Goal: Task Accomplishment & Management: Complete application form

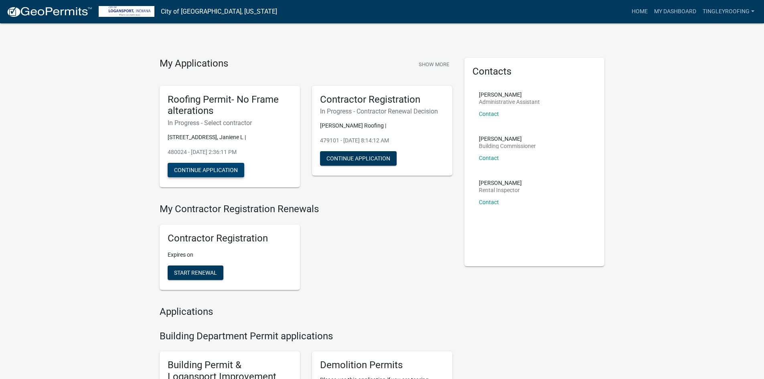
click at [191, 168] on button "Continue Application" at bounding box center [206, 170] width 77 height 14
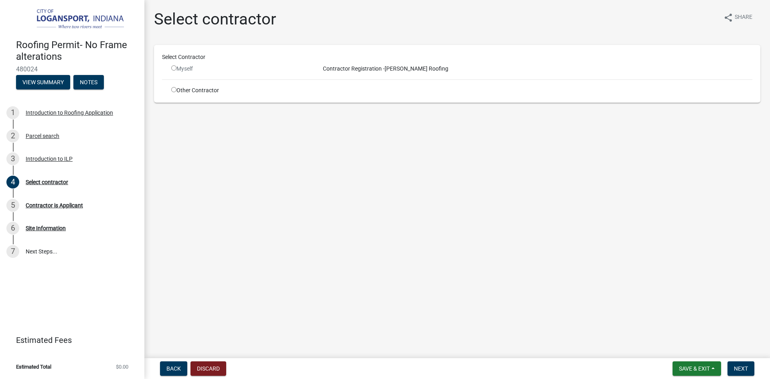
click at [174, 66] on input "radio" at bounding box center [173, 67] width 5 height 5
radio input "false"
click at [704, 371] on span "Save & Exit" at bounding box center [694, 368] width 31 height 6
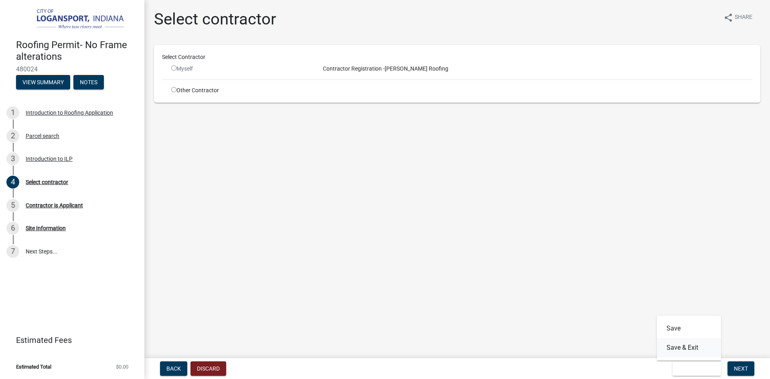
click at [683, 351] on button "Save & Exit" at bounding box center [689, 347] width 64 height 19
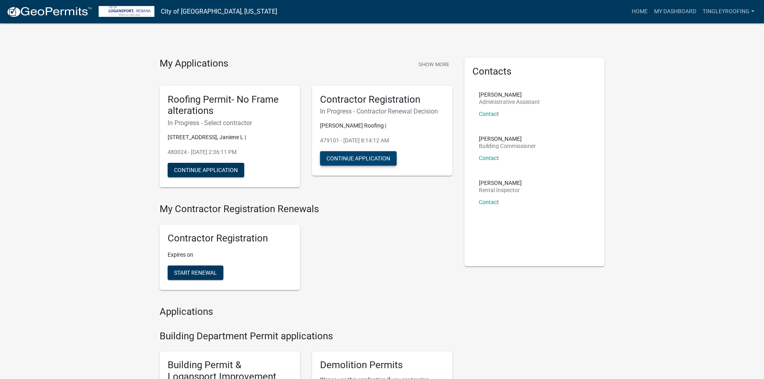
click at [365, 160] on button "Continue Application" at bounding box center [358, 158] width 77 height 14
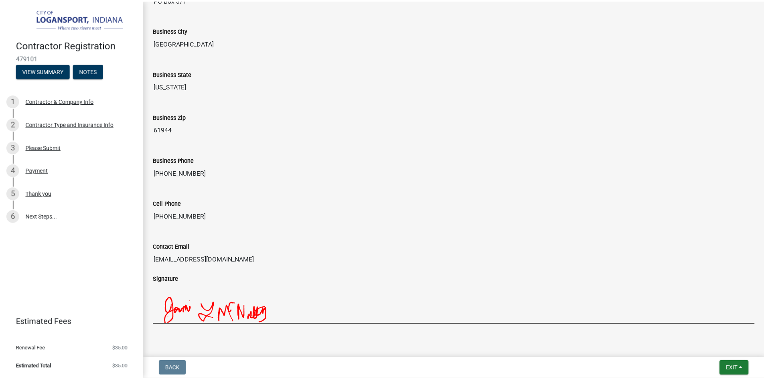
scroll to position [604, 0]
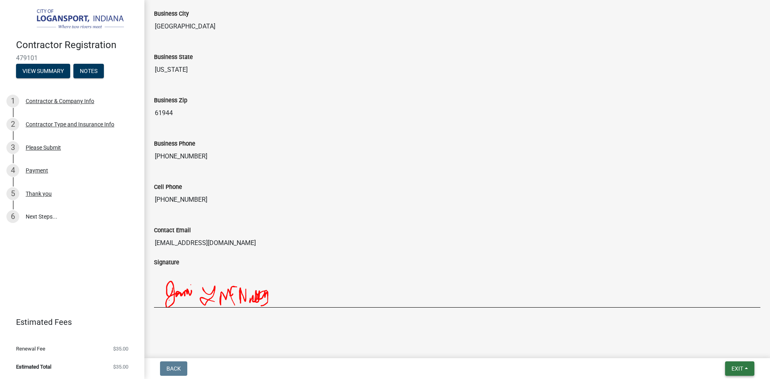
click at [732, 368] on span "Exit" at bounding box center [738, 368] width 12 height 6
click at [717, 353] on button "Save & Exit" at bounding box center [722, 347] width 64 height 19
